Goal: Task Accomplishment & Management: Complete application form

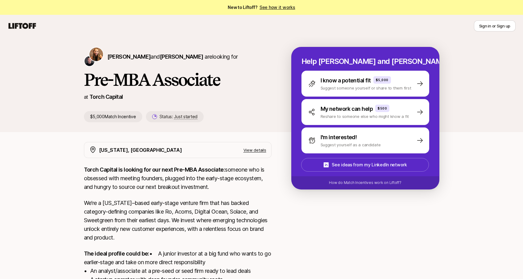
click at [277, 7] on link "See how it works" at bounding box center [278, 7] width 36 height 5
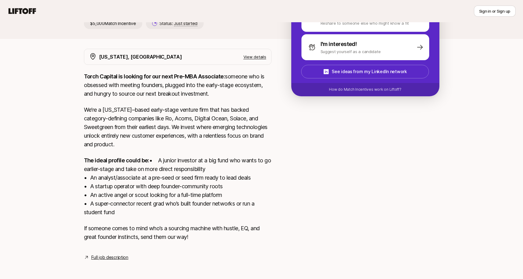
scroll to position [104, 0]
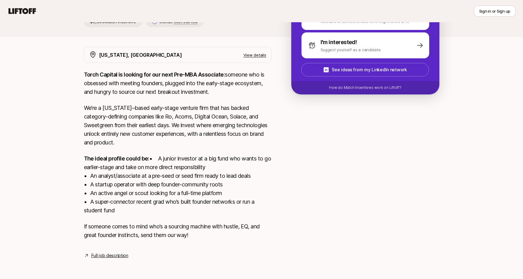
click at [118, 253] on link "Full job description" at bounding box center [109, 255] width 37 height 7
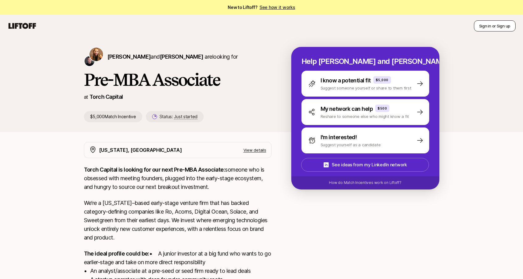
click at [488, 29] on button "Sign in or Sign up" at bounding box center [495, 25] width 42 height 11
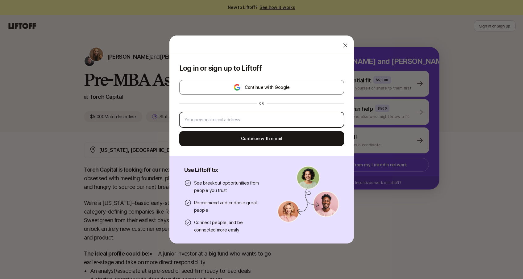
click at [246, 123] on input "email" at bounding box center [262, 119] width 154 height 7
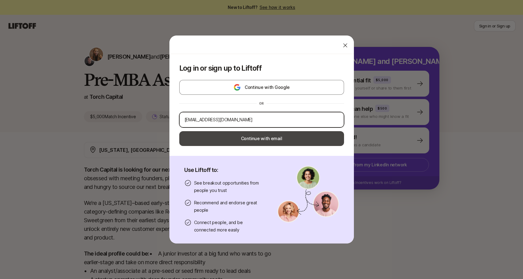
type input "mdelgado4444@gmail.com"
click at [261, 140] on button "Continue with email" at bounding box center [261, 138] width 165 height 15
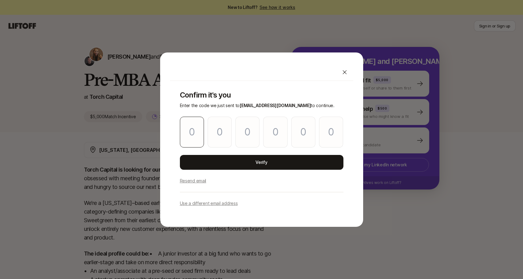
type input "9"
type input "8"
type input "2"
type input "5"
type input "9"
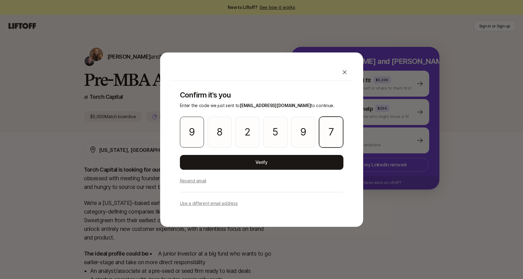
type input "7"
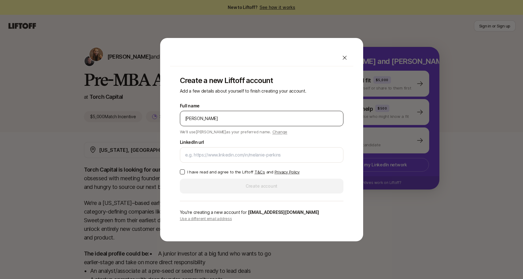
type input "Miguel Delgado"
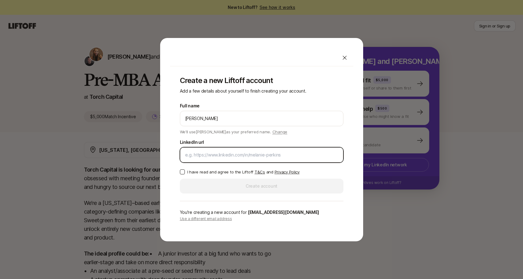
click at [223, 153] on input "LinkedIn url" at bounding box center [261, 154] width 153 height 7
paste input "https://www.linkedin.com/in/miguel-delgado-b83687267/"
type input "https://www.linkedin.com/in/miguel-delgado-b83687267/"
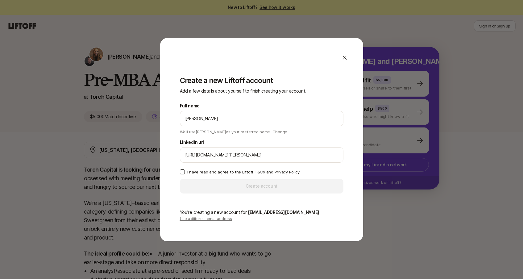
click at [181, 170] on button "I have read and agree to the Liftoff T&Cs and Privacy Policy" at bounding box center [182, 171] width 5 height 5
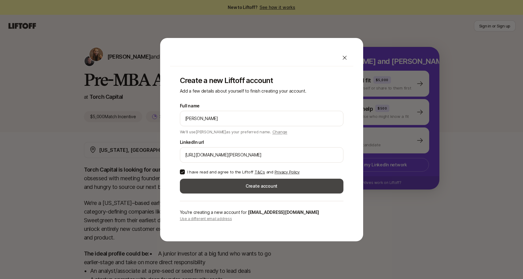
click at [218, 185] on button "Create account" at bounding box center [262, 186] width 164 height 15
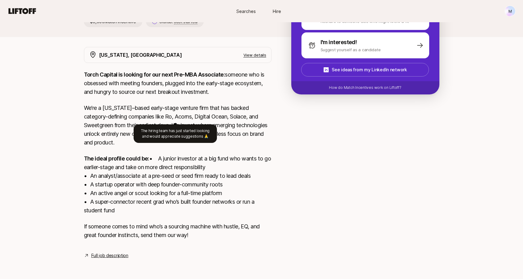
scroll to position [104, 0]
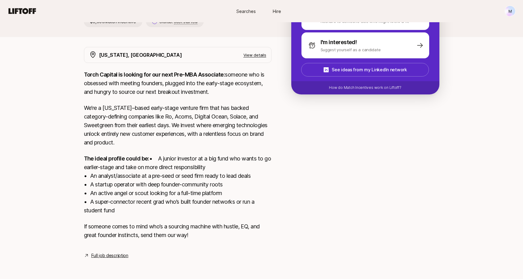
click at [114, 257] on link "Full job description" at bounding box center [109, 255] width 37 height 7
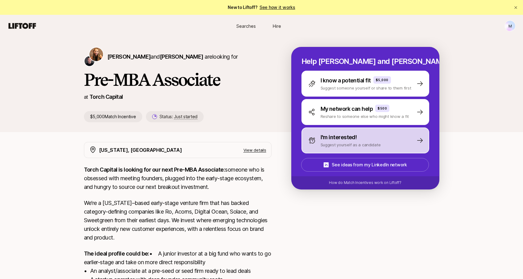
click at [326, 144] on p "Suggest yourself as a candidate" at bounding box center [351, 145] width 60 height 6
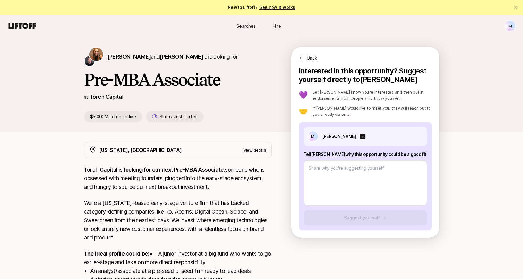
scroll to position [104, 0]
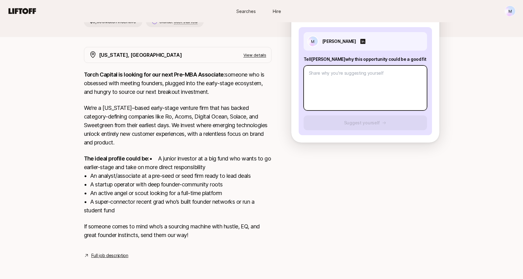
click at [335, 83] on textarea at bounding box center [365, 87] width 123 height 45
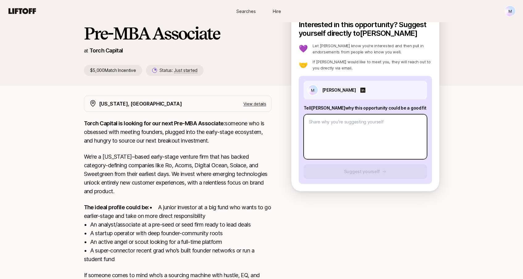
scroll to position [0, 0]
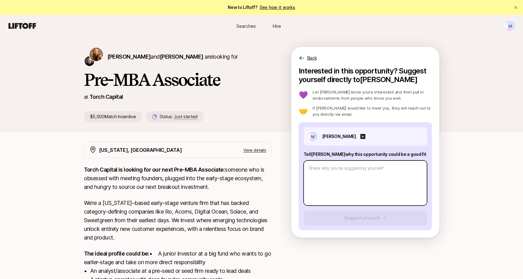
type textarea "x"
type textarea "H"
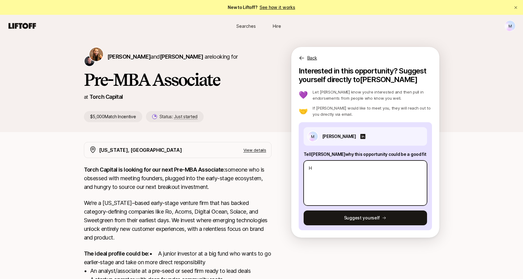
type textarea "x"
type textarea "Hi"
type textarea "x"
type textarea "Hi"
type textarea "x"
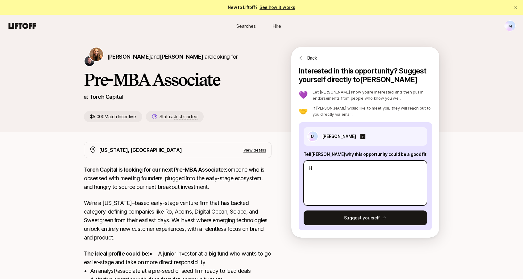
type textarea "Hi K"
type textarea "x"
type textarea "Hi [PERSON_NAME]"
type textarea "x"
type textarea "Hi [PERSON_NAME]"
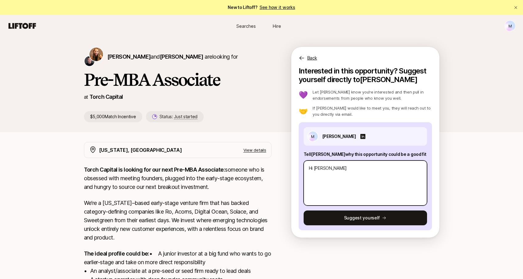
type textarea "x"
type textarea "Hi [PERSON_NAME]"
type textarea "x"
type textarea "Hi Katie"
type textarea "x"
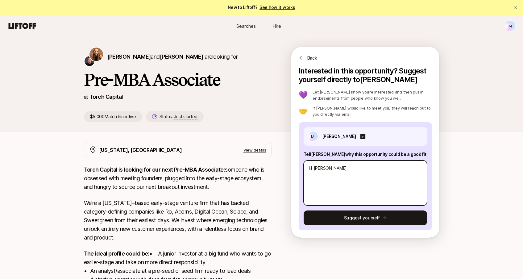
type textarea "Hi Katie,"
type textarea "x"
type textarea "Hi Katie,"
type textarea "x"
type textarea "Hi Katie,"
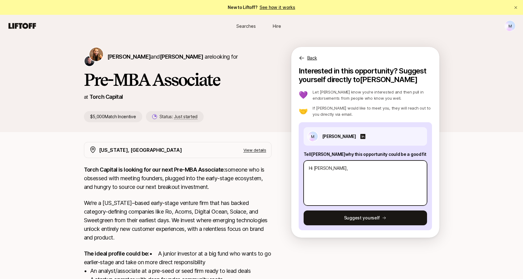
type textarea "x"
type textarea "Hi Katie, M"
type textarea "x"
type textarea "Hi Katie, My"
type textarea "x"
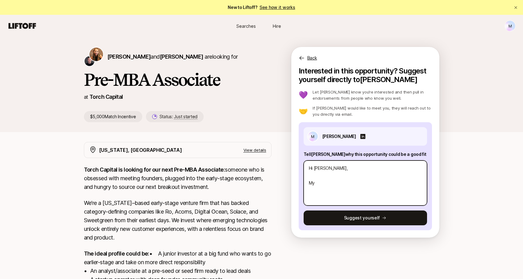
type textarea "Hi Katie, My"
type textarea "x"
type textarea "Hi Katie, My n"
type textarea "x"
type textarea "Hi Katie, My na"
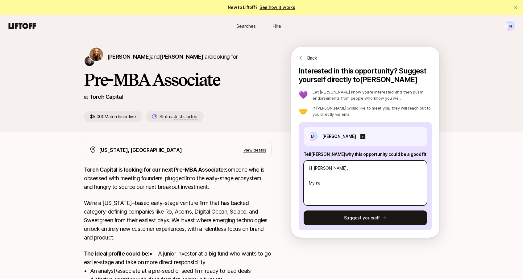
type textarea "x"
type textarea "Hi Katie, My nam"
type textarea "x"
type textarea "Hi Katie, My name"
type textarea "x"
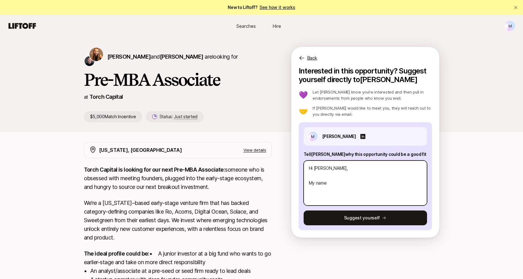
type textarea "Hi Katie, My name"
type textarea "x"
type textarea "Hi Katie, My name i"
type textarea "x"
type textarea "Hi Katie, My name is"
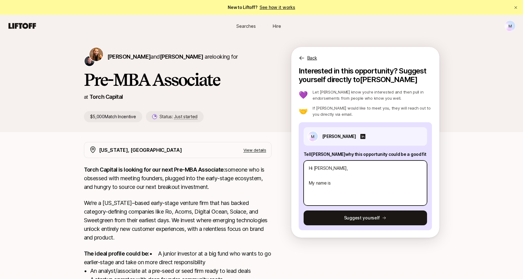
type textarea "x"
type textarea "Hi Katie, My name is"
type textarea "x"
type textarea "Hi Katie, My name is M"
type textarea "x"
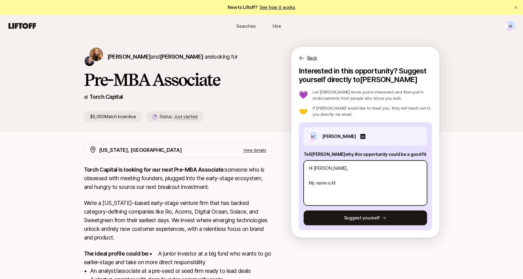
type textarea "Hi Katie, My name is Mi"
type textarea "x"
type textarea "Hi Katie, My name is Mig"
type textarea "x"
type textarea "Hi Katie, My name is Migu"
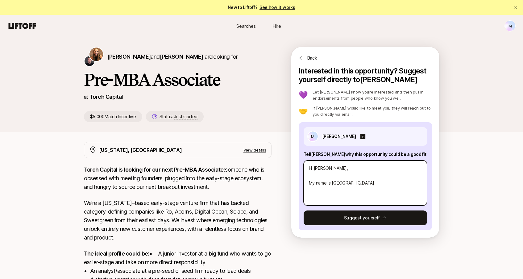
type textarea "x"
type textarea "Hi Katie, My name is Migue"
type textarea "x"
type textarea "Hi Katie, My name is Miguel"
type textarea "x"
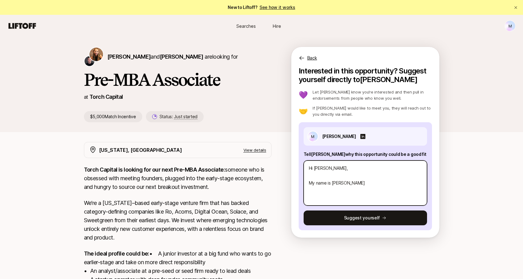
type textarea "Hi Katie, My name is Miguel"
type textarea "x"
type textarea "Hi Katie, My name is Miguel D"
type textarea "x"
type textarea "Hi Katie, My name is Miguel De"
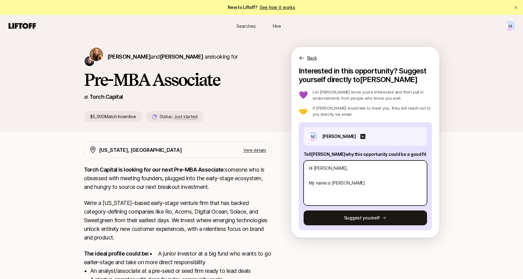
type textarea "x"
type textarea "Hi Katie, My name is Miguel Del"
type textarea "x"
type textarea "Hi Katie, My name is Miguel Delg"
type textarea "x"
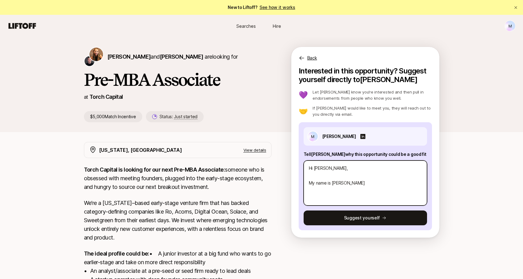
type textarea "Hi Katie, My name is Miguel Delga"
type textarea "x"
type textarea "Hi Katie, My name is Miguel Delgad"
type textarea "x"
type textarea "Hi Katie, My name is Miguel Delgado"
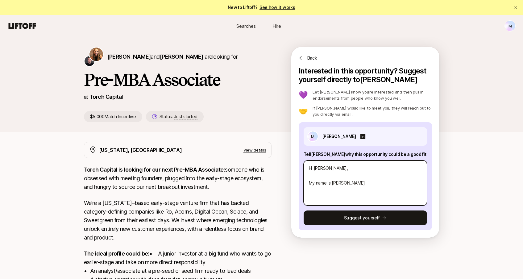
type textarea "x"
type textarea "Hi Katie, My name is Miguel Delgado"
type textarea "x"
type textarea "Hi Katie, My name is Miguel Delgado a"
type textarea "x"
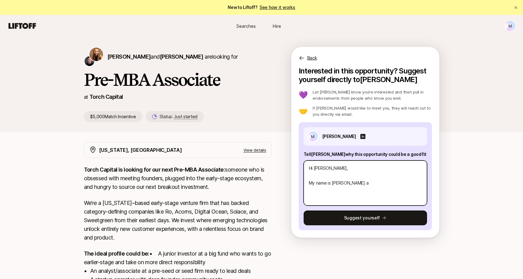
type textarea "Hi Katie, My name is Miguel Delgado an"
type textarea "x"
type textarea "Hi Katie, My name is Miguel Delgado and"
type textarea "x"
type textarea "Hi Katie, My name is Miguel Delgado and"
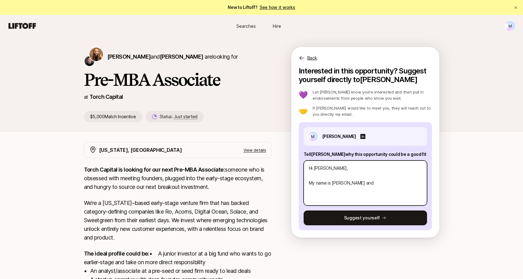
type textarea "x"
type textarea "Hi Katie, My name is Miguel Delgado and I"
type textarea "x"
type textarea "Hi Katie, My name is Miguel Delgado and I"
type textarea "x"
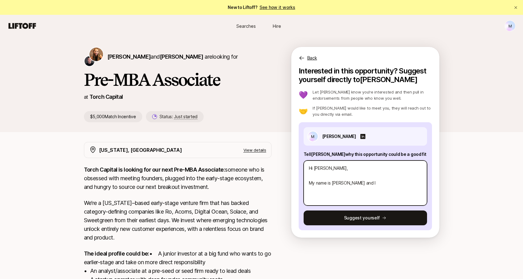
type textarea "Hi Katie, My name is Miguel Delgado and I w"
type textarea "x"
type textarea "Hi Katie, My name is Miguel Delgado and I wo"
type textarea "x"
type textarea "Hi Katie, My name is Miguel Delgado and I wor"
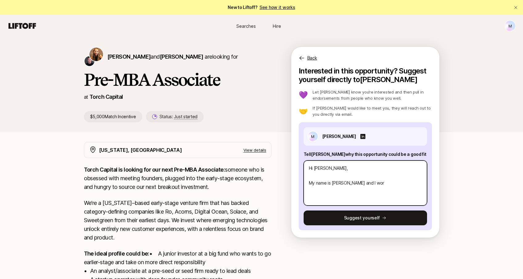
type textarea "x"
type textarea "Hi Katie, My name is Miguel Delgado and I work"
type textarea "x"
type textarea "Hi Katie, My name is Miguel Delgado and I work"
type textarea "x"
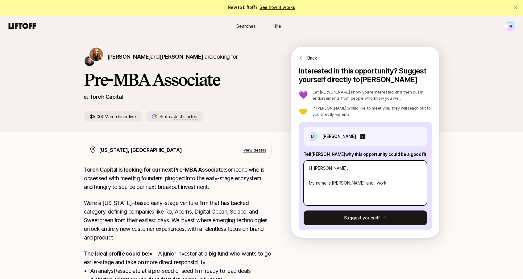
type textarea "Hi Katie, My name is Miguel Delgado and I work f"
type textarea "x"
type textarea "Hi Katie, My name is Miguel Delgado and I work fo"
type textarea "x"
type textarea "Hi Katie, My name is Miguel Delgado and I work for"
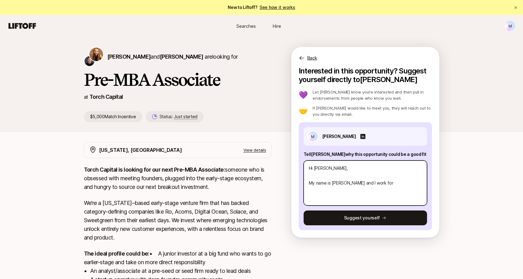
type textarea "x"
type textarea "Hi Katie, My name is Miguel Delgado and I work for"
type textarea "x"
type textarea "Hi Katie, My name is Miguel Delgado and I work for R"
type textarea "x"
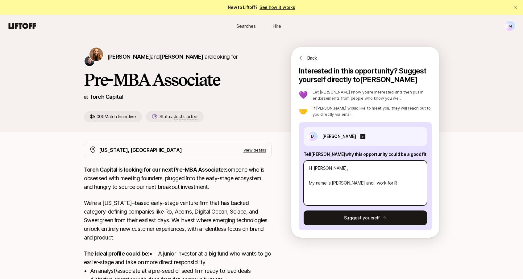
type textarea "Hi Katie, My name is Miguel Delgado and I work for Ro"
type textarea "x"
type textarea "Hi Katie, My name is Miguel Delgado and I work for Roa"
type textarea "x"
type textarea "Hi Katie, My name is Miguel Delgado and I work for Road"
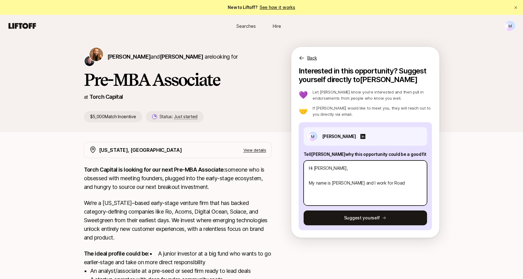
type textarea "x"
type textarea "Hi Katie, My name is Miguel Delgado and I work for Roadr"
type textarea "x"
type textarea "Hi Katie, My name is Miguel Delgado and I work for Roadru"
type textarea "x"
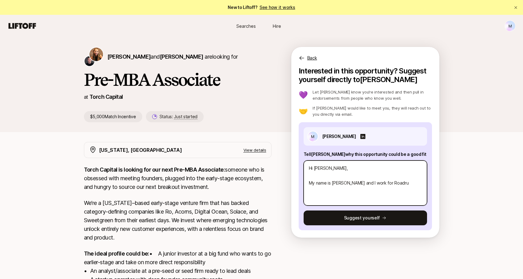
type textarea "Hi Katie, My name is Miguel Delgado and I work for Roadrun"
type textarea "x"
type textarea "Hi Katie, My name is Miguel Delgado and I work for Roadrunn"
type textarea "x"
type textarea "Hi Katie, My name is Miguel Delgado and I work for Roadrunne"
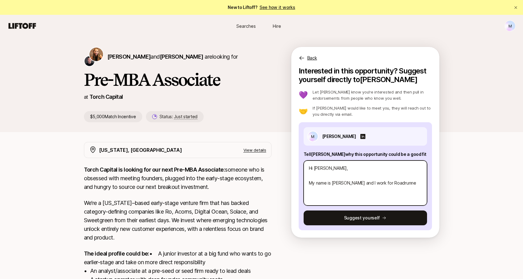
type textarea "x"
type textarea "Hi Katie, My name is Miguel Delgado and I work for Roadrunner"
type textarea "x"
type textarea "Hi Katie, My name is Miguel Delgado and I work for Roadrunner"
type textarea "x"
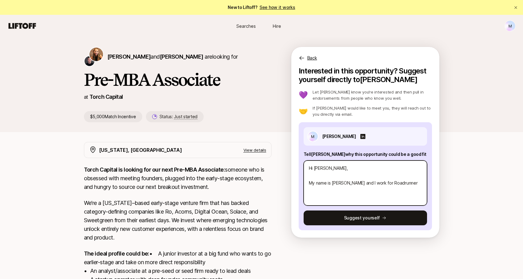
type textarea "Hi Katie, My name is Miguel Delgado and I work for Roadrunner V"
type textarea "x"
type textarea "Hi Katie, My name is Miguel Delgado and I work for Roadrunner Ve"
type textarea "x"
type textarea "Hi Katie, My name is Miguel Delgado and I work for Roadrunner Ven"
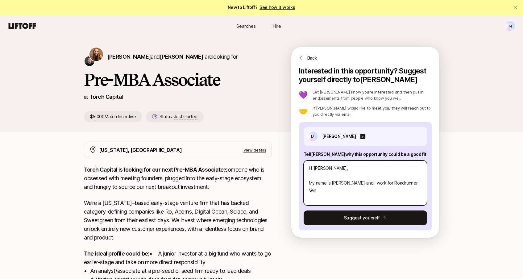
type textarea "x"
type textarea "Hi Katie, My name is Miguel Delgado and I work for Roadrunner Vent"
type textarea "x"
type textarea "Hi Katie, My name is Miguel Delgado and I work for Roadrunner Ventu"
type textarea "x"
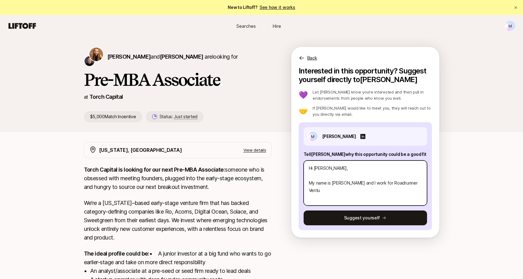
type textarea "Hi Katie, My name is Miguel Delgado and I work for Roadrunner Ventur"
type textarea "x"
type textarea "Hi Katie, My name is Miguel Delgado and I work for Roadrunner Venture"
type textarea "x"
type textarea "Hi Katie, My name is Miguel Delgado and I work for Roadrunner Venture"
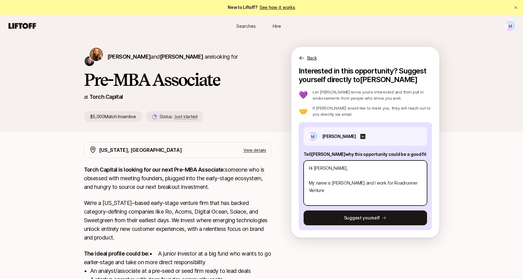
type textarea "x"
type textarea "Hi Katie, My name is Miguel Delgado and I work for Roadrunner Venture S"
type textarea "x"
type textarea "Hi Katie, My name is Miguel Delgado and I work for Roadrunner Venture St"
type textarea "x"
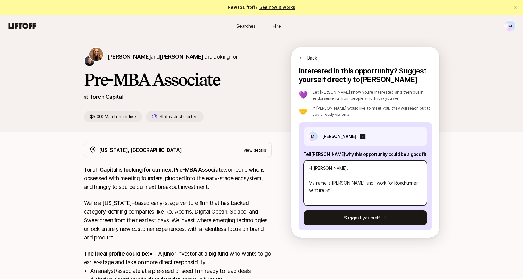
type textarea "Hi Katie, My name is Miguel Delgado and I work for Roadrunner Venture Stu"
type textarea "x"
type textarea "Hi Katie, My name is Miguel Delgado and I work for Roadrunner Venture Stud"
type textarea "x"
type textarea "Hi Katie, My name is Miguel Delgado and I work for Roadrunner Venture Studi"
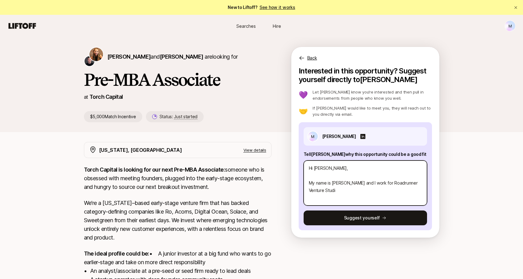
type textarea "x"
type textarea "Hi Katie, My name is Miguel Delgado and I work for Roadrunner Venture Studio"
type textarea "x"
type textarea "Hi Katie, My name is Miguel Delgado and I work for Roadrunner Venture Studios"
type textarea "x"
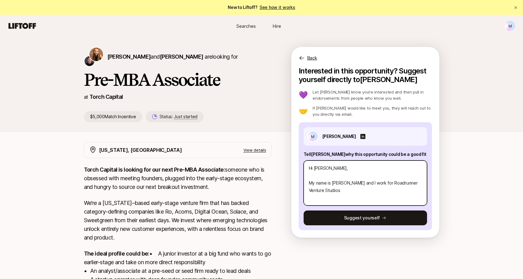
type textarea "Hi Katie, My name is Miguel Delgado and I work for Roadrunner Venture Studios"
type textarea "x"
type textarea "Hi Katie, My name is Miguel Delgado and I work for Roadrunner Venture Studios a"
type textarea "x"
type textarea "Hi Katie, My name is Miguel Delgado and I work for Roadrunner Venture Studios an"
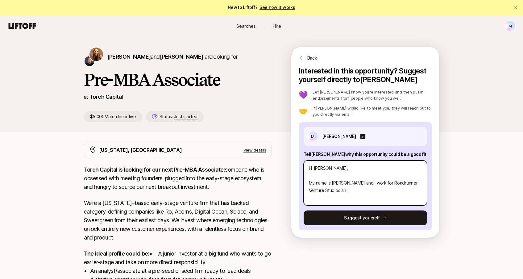
type textarea "x"
type textarea "Hi Katie, My name is Miguel Delgado and I work for Roadrunner Venture Studios a…"
type textarea "x"
type textarea "Hi Katie, My name is Miguel Delgado and I work for Roadrunner Venture Studios a…"
type textarea "x"
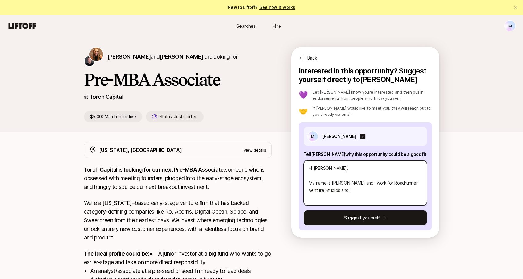
type textarea "Hi Katie, My name is Miguel Delgado and I work for Roadrunner Venture Studios a…"
type textarea "x"
type textarea "Hi Katie, My name is Miguel Delgado and I work for Roadrunner Venture Studios a…"
type textarea "x"
type textarea "Hi Katie, My name is Miguel Delgado and I work for Roadrunner Venture Studios a…"
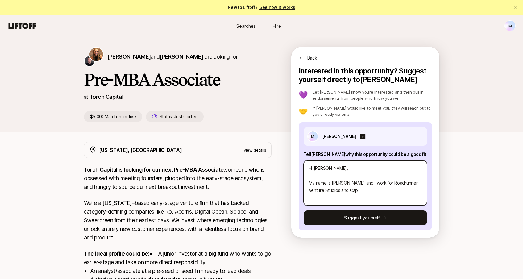
type textarea "x"
type textarea "Hi Katie, My name is Miguel Delgado and I work for Roadrunner Venture Studios a…"
type textarea "x"
type textarea "Hi Katie, My name is Miguel Delgado and I work for Roadrunner Venture Studios a…"
type textarea "x"
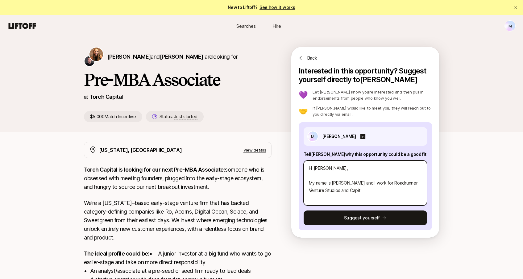
type textarea "Hi Katie, My name is Miguel Delgado and I work for Roadrunner Venture Studios a…"
type textarea "x"
type textarea "Hi Katie, My name is Miguel Delgado and I work for Roadrunner Venture Studios a…"
type textarea "x"
type textarea "Hi Katie, My name is Miguel Delgado and I work for Roadrunner Venture Studios a…"
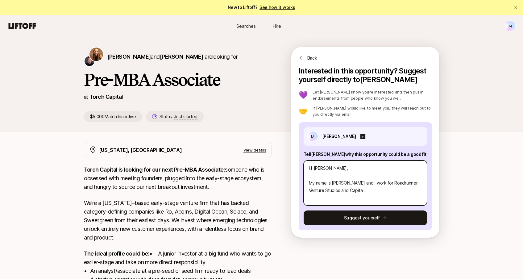
type textarea "x"
type textarea "Hi Katie, My name is Miguel Delgado and I work for Roadrunner Venture Studios a…"
type textarea "x"
type textarea "Hi Katie, My name is Miguel Delgado and I work for Roadrunner Venture Studios a…"
type textarea "x"
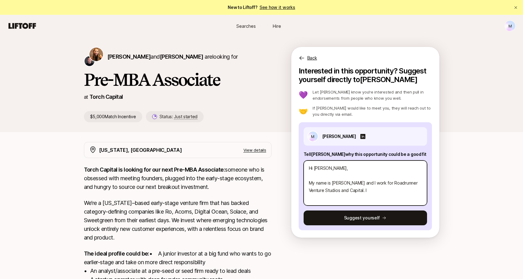
type textarea "Hi Katie, My name is Miguel Delgado and I work for Roadrunner Venture Studios a…"
type textarea "x"
type textarea "Hi Katie, My name is Miguel Delgado and I work for Roadrunner Venture Studios a…"
type textarea "x"
type textarea "Hi Katie, My name is Miguel Delgado and I work for Roadrunner Venture Studios a…"
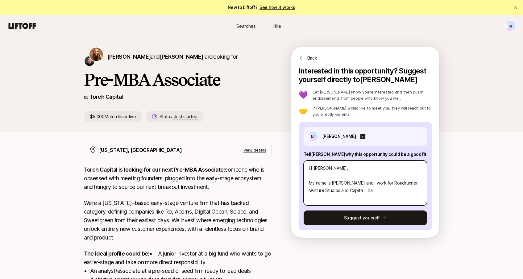
type textarea "x"
type textarea "Hi Katie, My name is Miguel Delgado and I work for Roadrunner Venture Studios a…"
type textarea "x"
type textarea "Hi Katie, My name is Miguel Delgado and I work for Roadrunner Venture Studios a…"
type textarea "x"
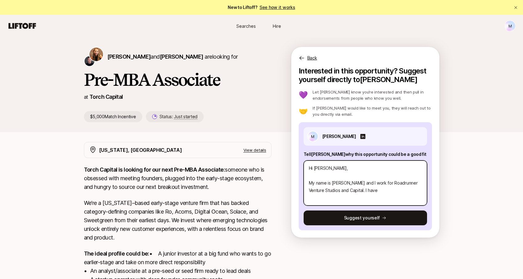
type textarea "Hi Katie, My name is Miguel Delgado and I work for Roadrunner Venture Studios a…"
type textarea "x"
type textarea "Hi Katie, My name is Miguel Delgado and I work for Roadrunner Venture Studios a…"
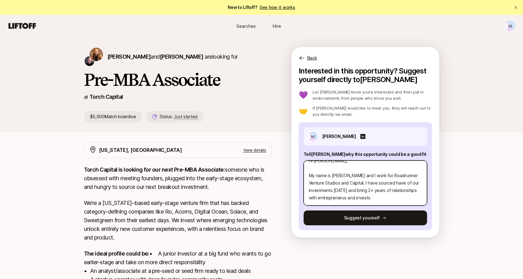
scroll to position [15, 0]
click at [350, 198] on textarea "Hi Katie, My name is Miguel Delgado and I work for Roadrunner Venture Studios a…" at bounding box center [365, 182] width 123 height 45
click at [332, 185] on textarea "Hi Katie, My name is Miguel Delgado and I work for Roadrunner Venture Studios a…" at bounding box center [365, 182] width 123 height 45
click at [377, 182] on textarea "Hi Katie, My name is Miguel Delgado and I work for Roadrunner Venture Studios a…" at bounding box center [365, 182] width 123 height 45
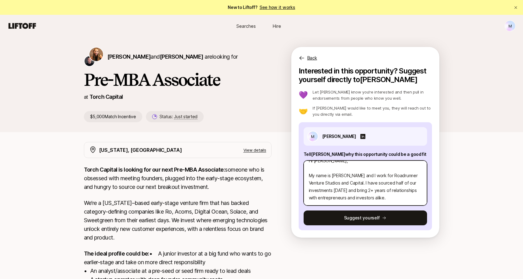
click at [377, 182] on textarea "Hi Katie, My name is Miguel Delgado and I work for Roadrunner Venture Studios a…" at bounding box center [365, 182] width 123 height 45
click at [360, 193] on textarea "Hi Katie, My name is Miguel Delgado and I work for Roadrunner Venture Studios a…" at bounding box center [365, 182] width 123 height 45
click at [360, 192] on textarea "Hi Katie, My name is Miguel Delgado and I work for Roadrunner Venture Studios a…" at bounding box center [365, 182] width 123 height 45
click at [358, 200] on textarea "Hi Katie, My name is Miguel Delgado and I work for Roadrunner Venture Studios a…" at bounding box center [365, 182] width 123 height 45
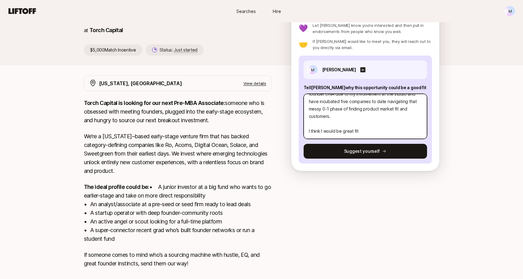
scroll to position [67, 0]
click at [317, 132] on textarea "Hi Katie, My name is Miguel Delgado and I work for Roadrunner Venture Studios a…" at bounding box center [365, 116] width 123 height 45
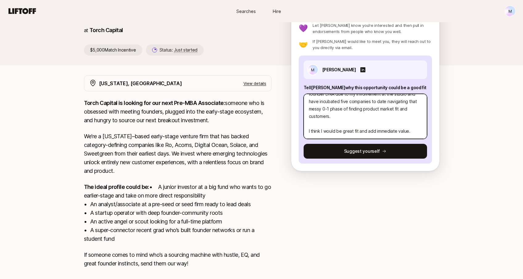
click at [317, 132] on textarea "Hi Katie, My name is Miguel Delgado and I work for Roadrunner Venture Studios a…" at bounding box center [365, 116] width 123 height 45
click at [318, 130] on textarea "Hi Katie, My name is Miguel Delgado and I work for Roadrunner Venture Studios a…" at bounding box center [365, 116] width 123 height 45
click at [313, 133] on textarea "Hi Katie, My name is Miguel Delgado and I work for Roadrunner Venture Studios a…" at bounding box center [365, 116] width 123 height 45
click at [314, 132] on textarea "Hi Katie, My name is Miguel Delgado and I work for Roadrunner Venture Studios a…" at bounding box center [365, 116] width 123 height 45
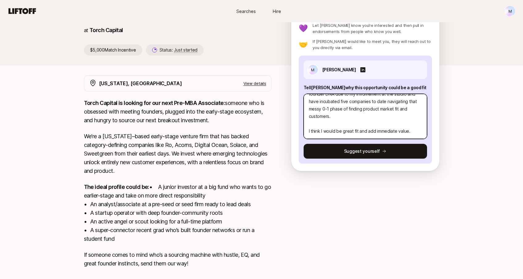
click at [314, 132] on textarea "Hi Katie, My name is Miguel Delgado and I work for Roadrunner Venture Studios a…" at bounding box center [365, 116] width 123 height 45
click at [414, 131] on textarea "Hi Katie, My name is Miguel Delgado and I work for Roadrunner Venture Studios a…" at bounding box center [365, 116] width 123 height 45
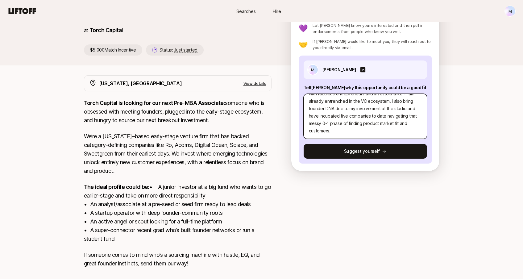
scroll to position [0, 0]
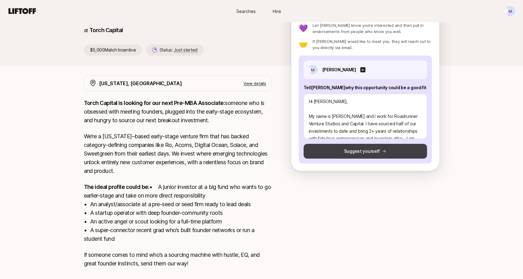
click at [364, 151] on button "Suggest yourself" at bounding box center [365, 151] width 123 height 15
